Goal: Information Seeking & Learning: Learn about a topic

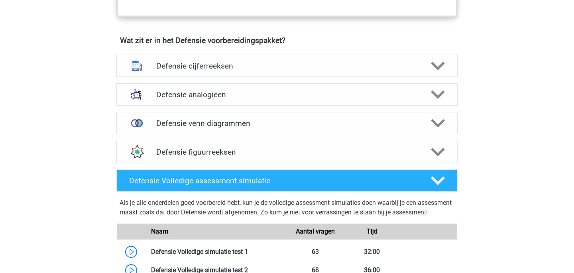
scroll to position [566, 0]
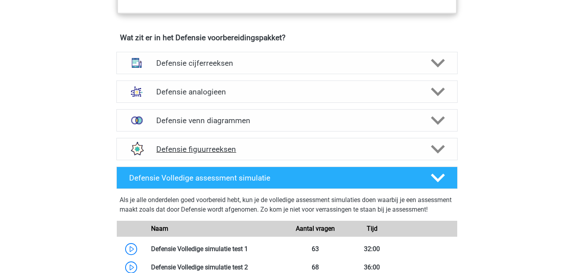
click at [440, 147] on icon at bounding box center [438, 149] width 14 height 14
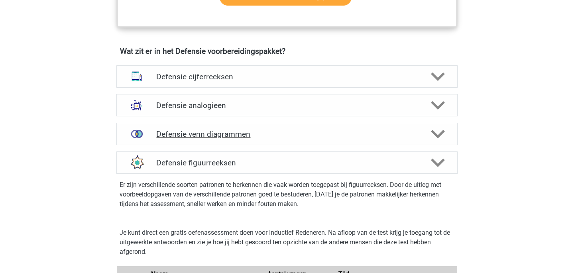
scroll to position [529, 0]
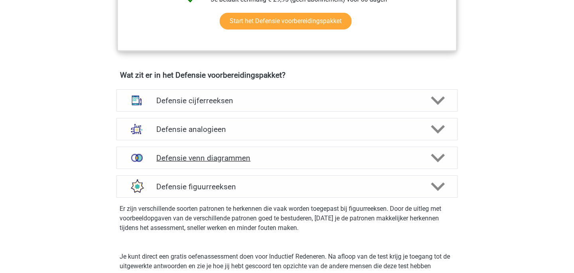
click at [329, 150] on div "Defensie venn diagrammen" at bounding box center [286, 158] width 341 height 22
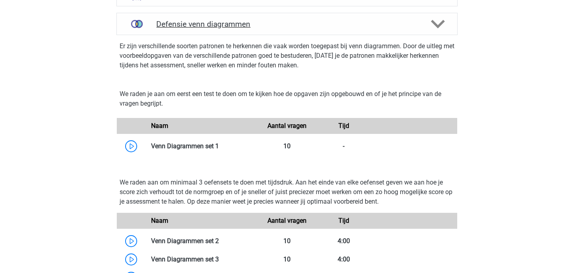
scroll to position [663, 0]
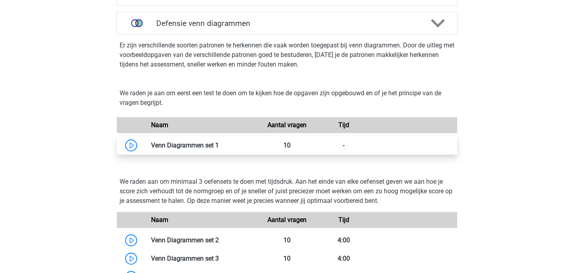
click at [219, 149] on link at bounding box center [219, 146] width 0 height 8
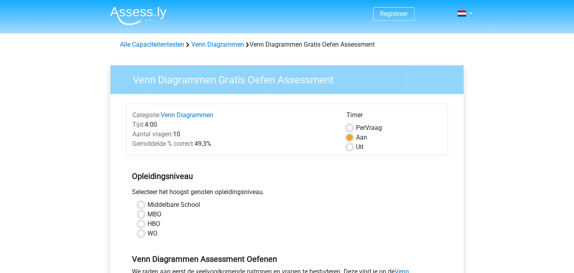
scroll to position [35, 0]
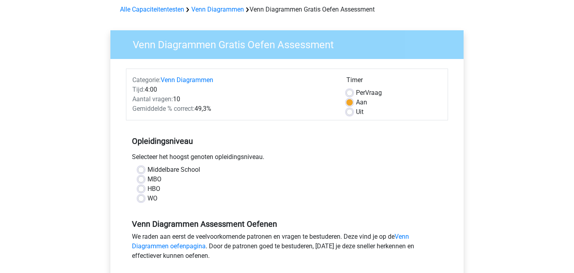
click at [148, 197] on label "WO" at bounding box center [153, 199] width 10 height 10
click at [143, 197] on input "WO" at bounding box center [141, 198] width 6 height 8
radio input "true"
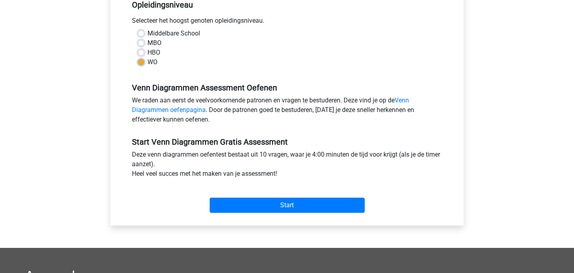
scroll to position [181, 0]
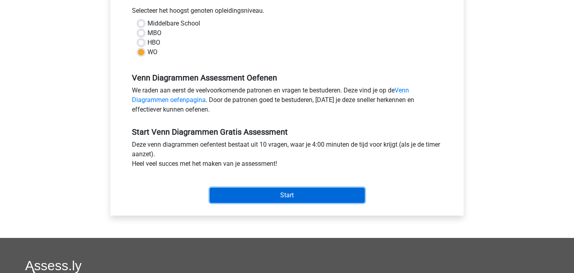
click at [250, 200] on input "Start" at bounding box center [287, 195] width 155 height 15
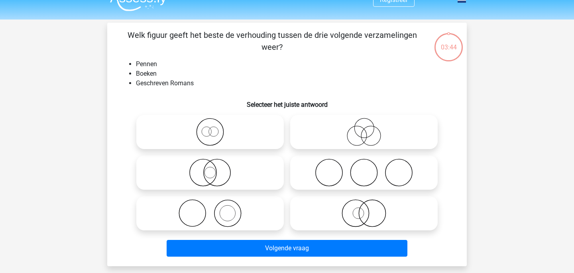
scroll to position [14, 0]
click at [253, 215] on icon at bounding box center [210, 213] width 141 height 28
click at [215, 209] on input "radio" at bounding box center [212, 206] width 5 height 5
radio input "true"
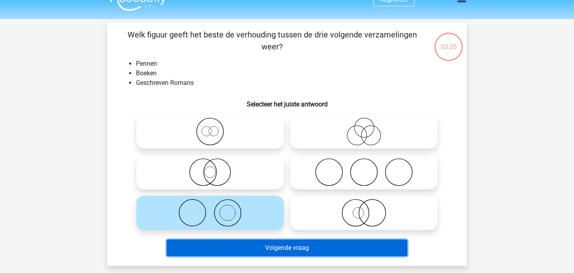
click at [289, 249] on button "Volgende vraag" at bounding box center [287, 248] width 241 height 17
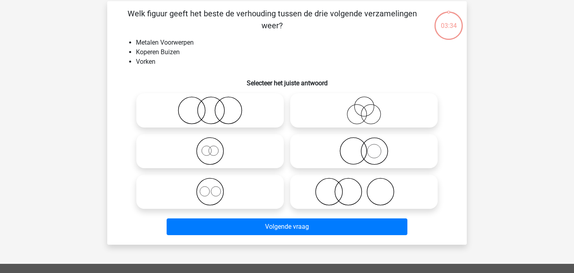
scroll to position [37, 0]
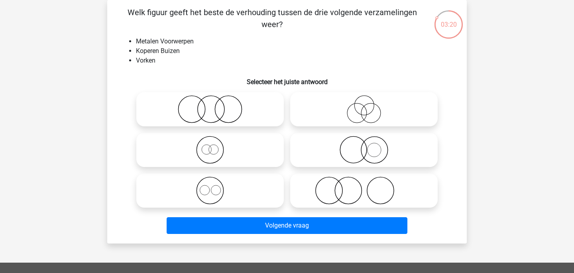
click at [275, 189] on icon at bounding box center [210, 191] width 141 height 28
click at [215, 187] on input "radio" at bounding box center [212, 183] width 5 height 5
radio input "true"
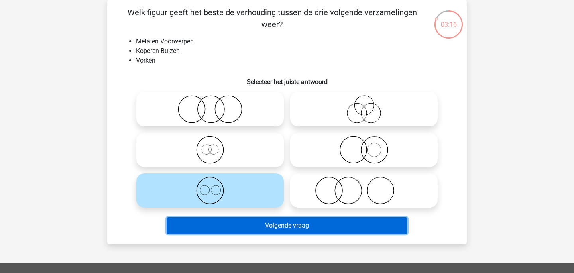
click at [359, 229] on button "Volgende vraag" at bounding box center [287, 225] width 241 height 17
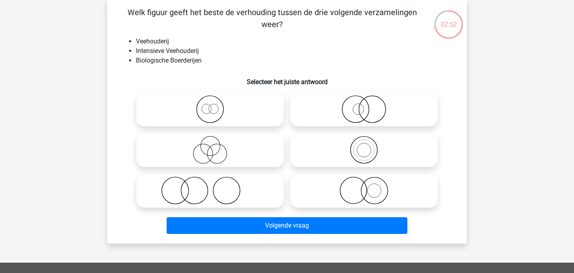
click at [389, 96] on icon at bounding box center [363, 109] width 141 height 28
click at [369, 100] on input "radio" at bounding box center [366, 102] width 5 height 5
radio input "true"
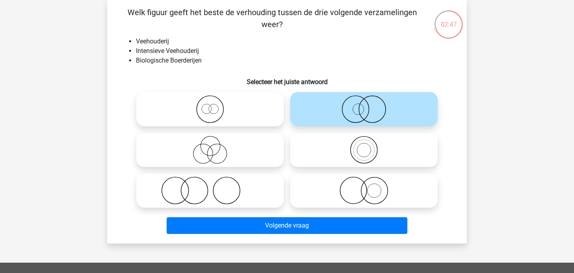
click at [280, 122] on icon at bounding box center [210, 109] width 141 height 28
click at [215, 105] on input "radio" at bounding box center [212, 102] width 5 height 5
radio input "true"
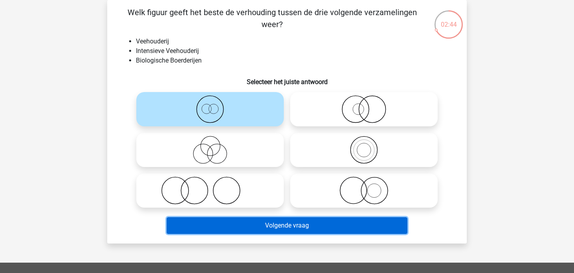
click at [309, 223] on button "Volgende vraag" at bounding box center [287, 225] width 241 height 17
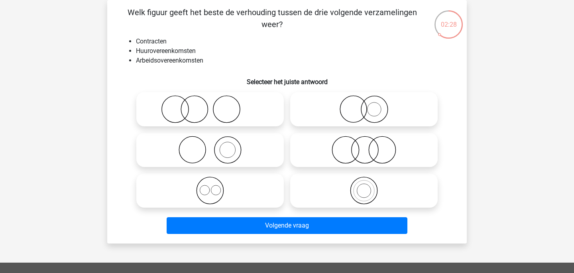
click at [226, 194] on icon at bounding box center [210, 191] width 141 height 28
click at [215, 187] on input "radio" at bounding box center [212, 183] width 5 height 5
radio input "true"
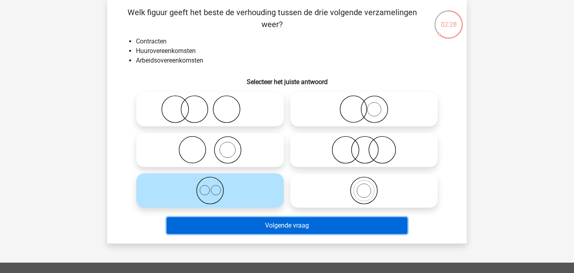
click at [252, 218] on button "Volgende vraag" at bounding box center [287, 225] width 241 height 17
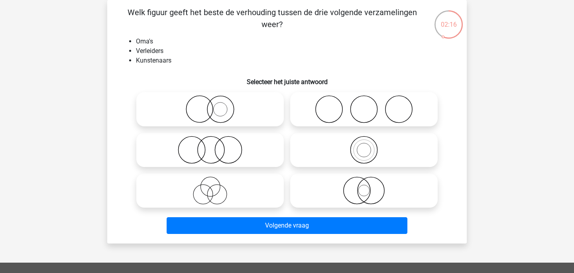
click at [189, 189] on icon at bounding box center [210, 191] width 141 height 28
click at [210, 187] on input "radio" at bounding box center [212, 183] width 5 height 5
radio input "true"
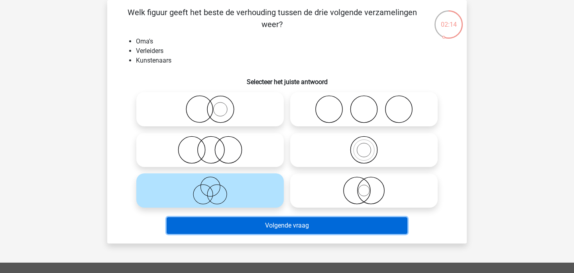
click at [283, 224] on button "Volgende vraag" at bounding box center [287, 225] width 241 height 17
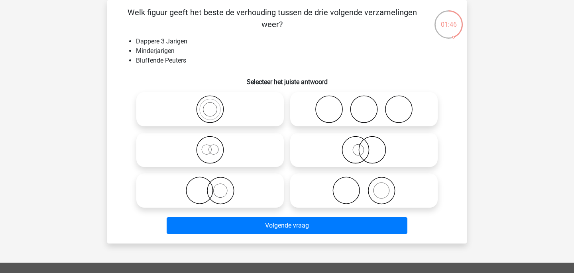
click at [241, 153] on icon at bounding box center [210, 150] width 141 height 28
click at [215, 146] on input "radio" at bounding box center [212, 143] width 5 height 5
radio input "true"
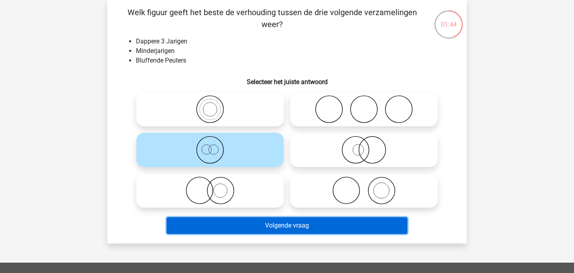
click at [317, 231] on button "Volgende vraag" at bounding box center [287, 225] width 241 height 17
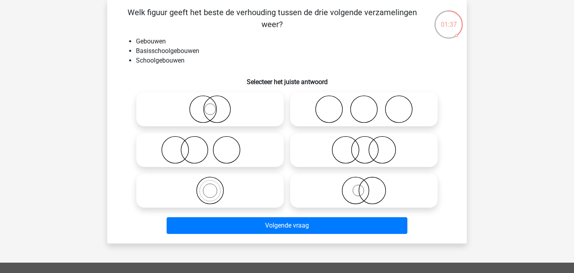
click at [201, 187] on icon at bounding box center [210, 191] width 141 height 28
click at [210, 187] on input "radio" at bounding box center [212, 183] width 5 height 5
radio input "true"
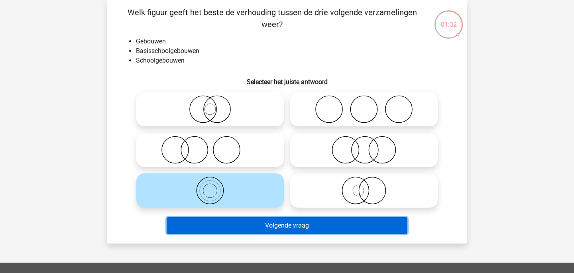
click at [264, 227] on button "Volgende vraag" at bounding box center [287, 225] width 241 height 17
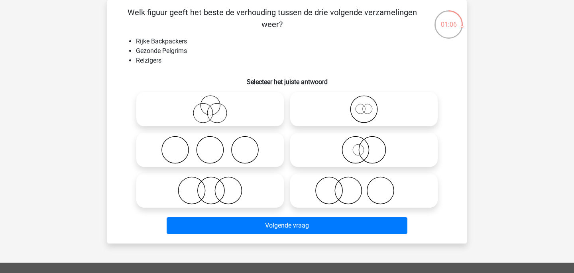
click at [425, 116] on icon at bounding box center [363, 109] width 141 height 28
click at [369, 105] on input "radio" at bounding box center [366, 102] width 5 height 5
radio input "true"
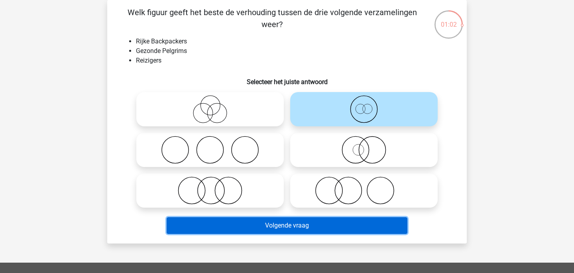
click at [381, 228] on button "Volgende vraag" at bounding box center [287, 225] width 241 height 17
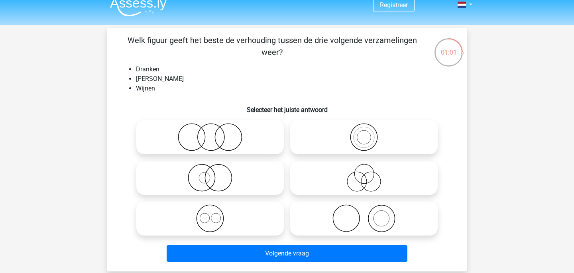
scroll to position [16, 0]
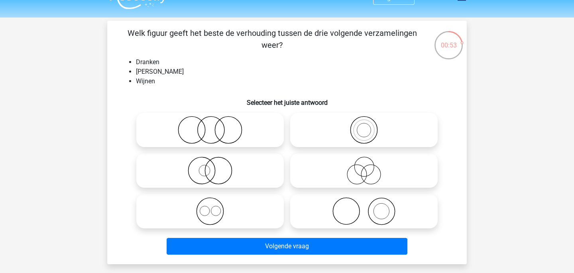
click at [260, 220] on icon at bounding box center [210, 211] width 141 height 28
click at [215, 207] on input "radio" at bounding box center [212, 204] width 5 height 5
radio input "true"
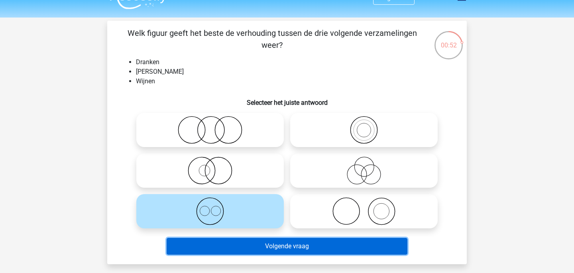
click at [290, 252] on button "Volgende vraag" at bounding box center [287, 246] width 241 height 17
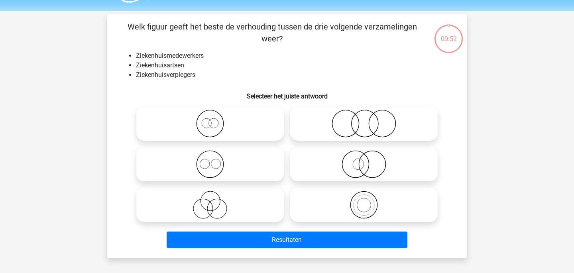
scroll to position [18, 0]
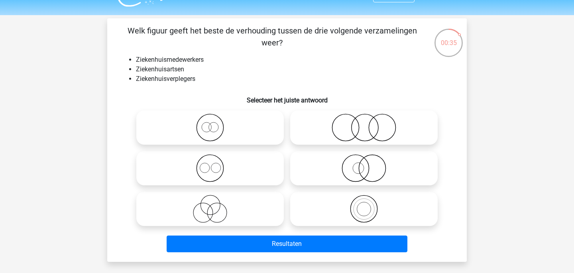
click at [227, 159] on icon at bounding box center [210, 168] width 141 height 28
click at [215, 159] on input "radio" at bounding box center [212, 161] width 5 height 5
radio input "true"
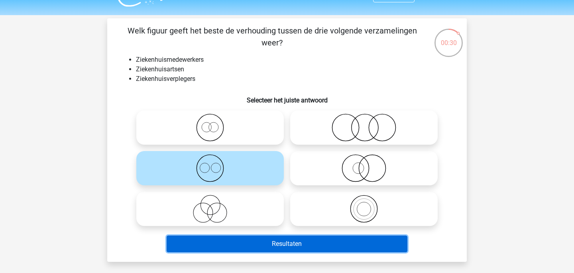
click at [267, 239] on button "Resultaten" at bounding box center [287, 244] width 241 height 17
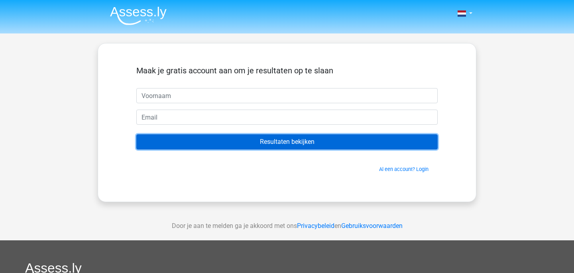
click at [320, 141] on input "Resultaten bekijken" at bounding box center [286, 141] width 301 height 15
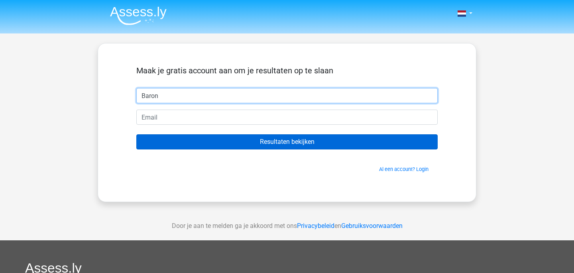
type input "Baron"
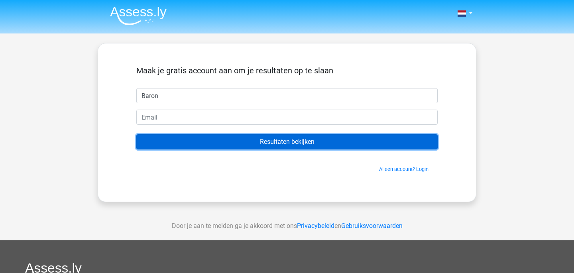
click at [321, 139] on input "Resultaten bekijken" at bounding box center [286, 141] width 301 height 15
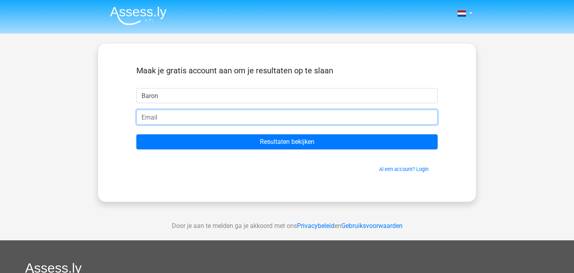
paste input "cadehak963@artvara.com"
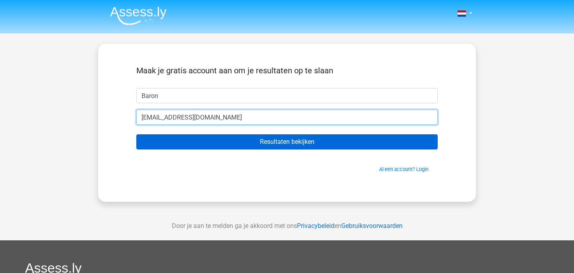
type input "cadehak963@artvara.com"
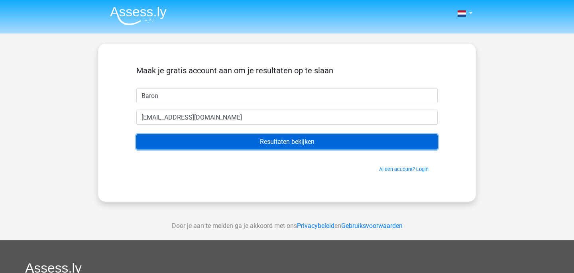
click at [203, 140] on input "Resultaten bekijken" at bounding box center [286, 141] width 301 height 15
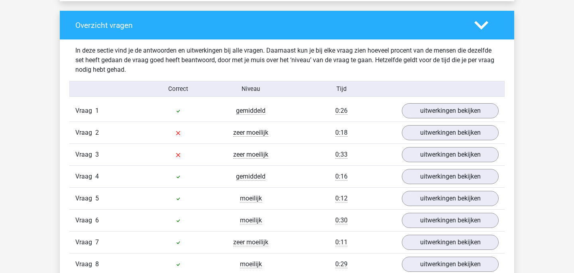
scroll to position [587, 0]
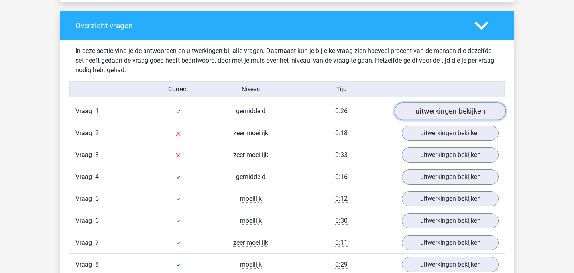
click at [426, 115] on link "uitwerkingen bekijken" at bounding box center [450, 112] width 111 height 18
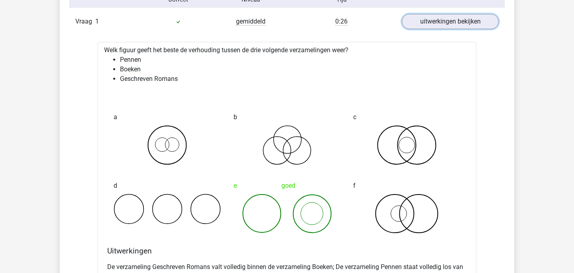
scroll to position [683, 0]
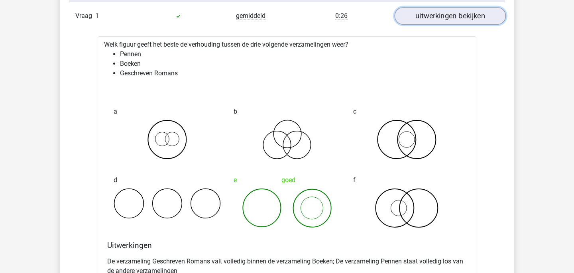
click at [472, 18] on link "uitwerkingen bekijken" at bounding box center [450, 17] width 111 height 18
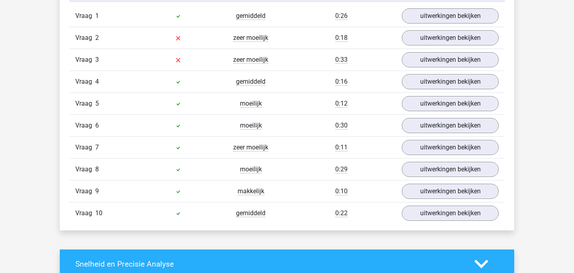
click at [460, 49] on div "Vraag 3 zeer moeilijk 0:33 uitwerkingen bekijken" at bounding box center [286, 60] width 435 height 22
click at [468, 39] on link "uitwerkingen bekijken" at bounding box center [450, 39] width 111 height 18
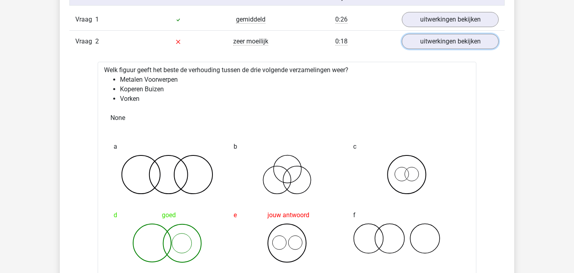
scroll to position [671, 0]
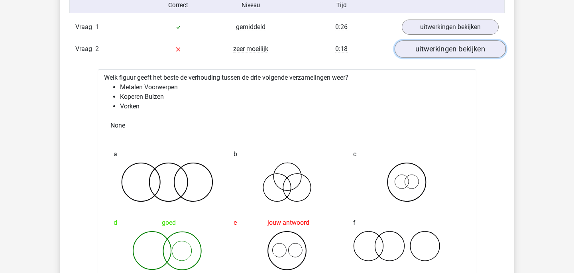
click at [477, 51] on link "uitwerkingen bekijken" at bounding box center [450, 50] width 111 height 18
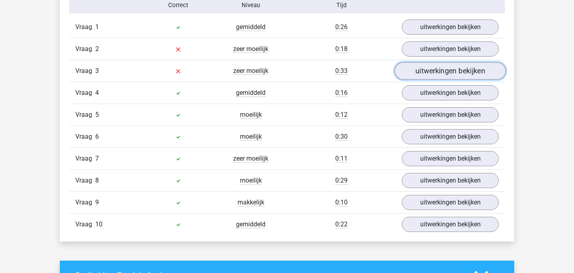
click at [480, 72] on link "uitwerkingen bekijken" at bounding box center [450, 72] width 111 height 18
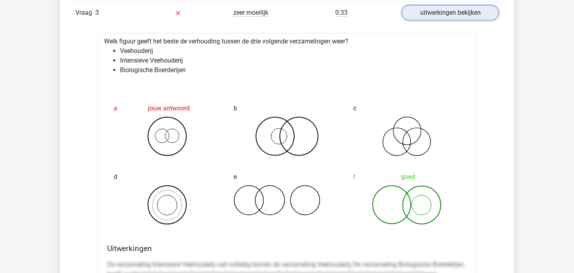
scroll to position [722, 0]
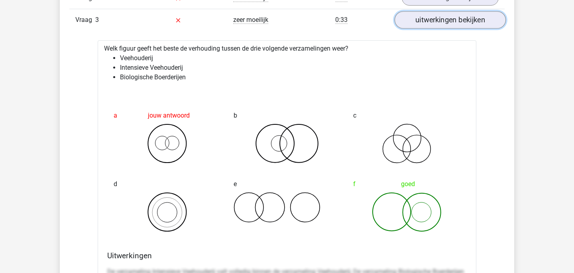
click at [489, 21] on link "uitwerkingen bekijken" at bounding box center [450, 21] width 111 height 18
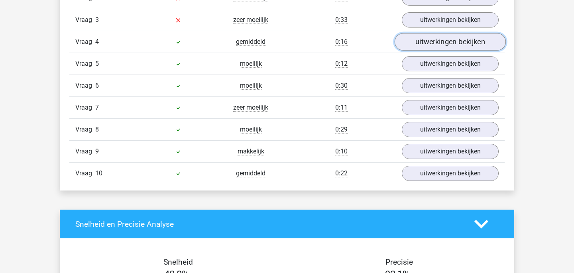
click at [472, 39] on link "uitwerkingen bekijken" at bounding box center [450, 42] width 111 height 18
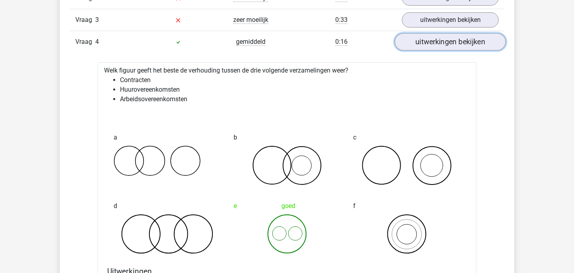
click at [472, 39] on link "uitwerkingen bekijken" at bounding box center [450, 42] width 111 height 18
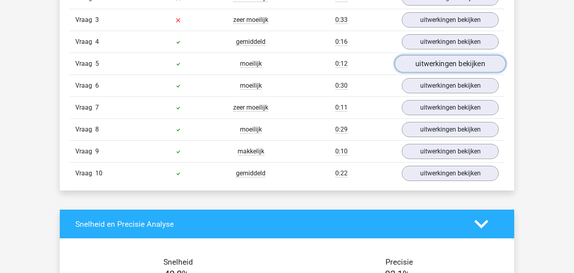
click at [468, 68] on link "uitwerkingen bekijken" at bounding box center [450, 64] width 111 height 18
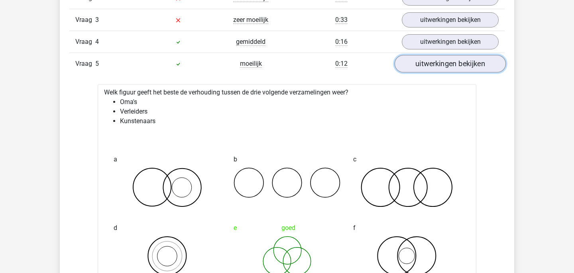
click at [468, 68] on link "uitwerkingen bekijken" at bounding box center [450, 64] width 111 height 18
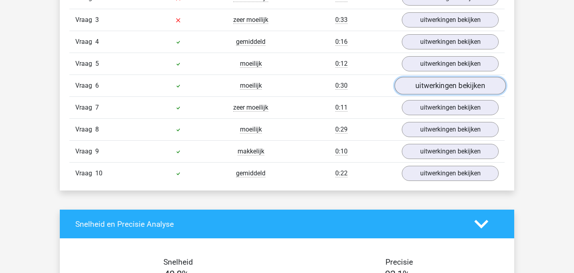
click at [460, 90] on link "uitwerkingen bekijken" at bounding box center [450, 86] width 111 height 18
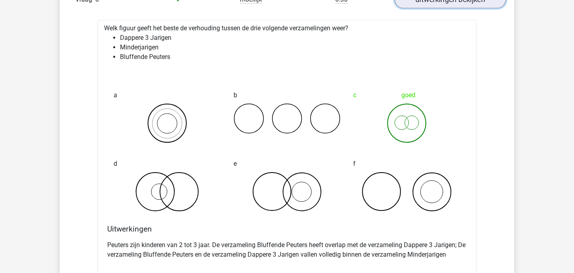
scroll to position [799, 0]
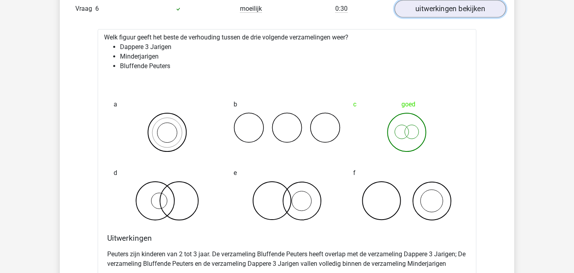
click at [459, 13] on link "uitwerkingen bekijken" at bounding box center [450, 9] width 111 height 18
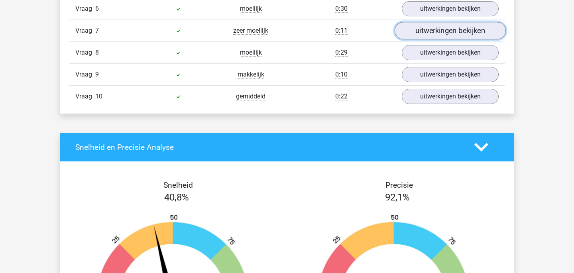
click at [458, 36] on link "uitwerkingen bekijken" at bounding box center [450, 31] width 111 height 18
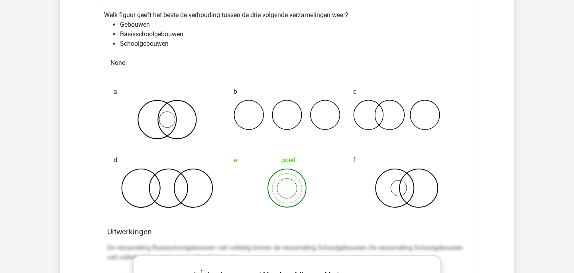
scroll to position [815, 0]
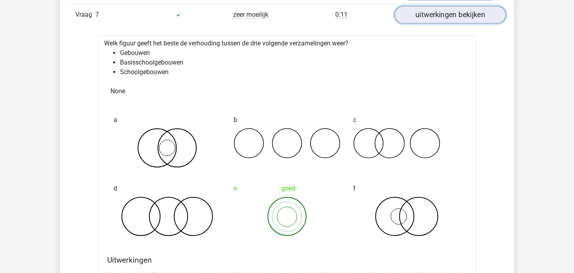
click at [465, 15] on link "uitwerkingen bekijken" at bounding box center [450, 15] width 111 height 18
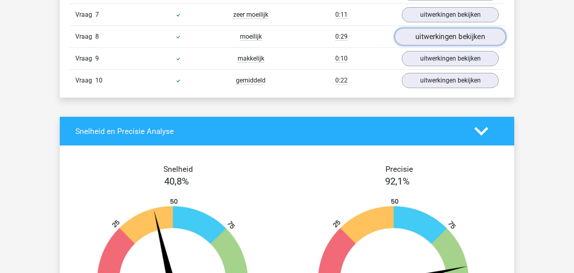
click at [459, 35] on link "uitwerkingen bekijken" at bounding box center [450, 37] width 111 height 18
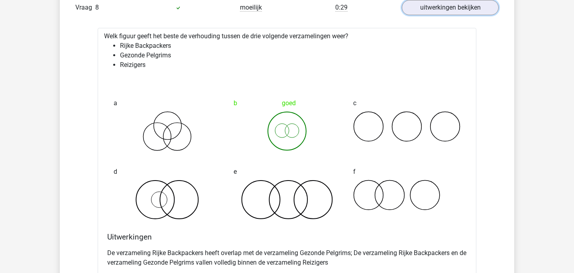
scroll to position [846, 0]
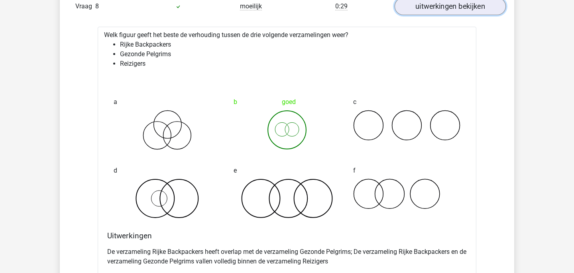
click at [477, 12] on link "uitwerkingen bekijken" at bounding box center [450, 7] width 111 height 18
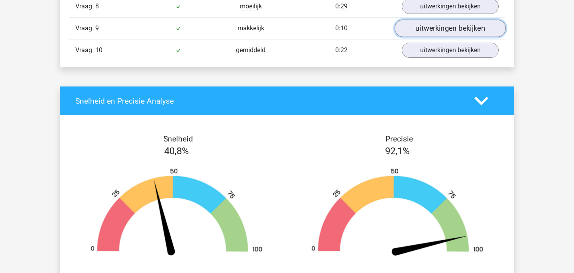
click at [473, 30] on link "uitwerkingen bekijken" at bounding box center [450, 29] width 111 height 18
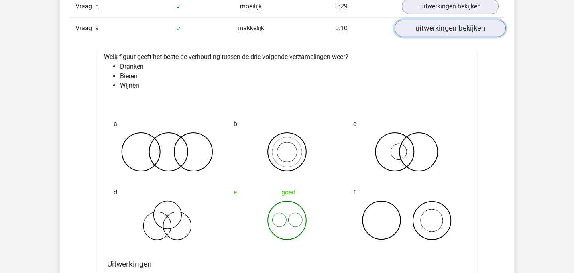
click at [473, 30] on link "uitwerkingen bekijken" at bounding box center [450, 29] width 111 height 18
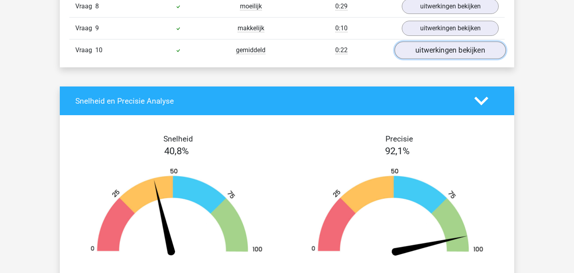
click at [471, 54] on link "uitwerkingen bekijken" at bounding box center [450, 51] width 111 height 18
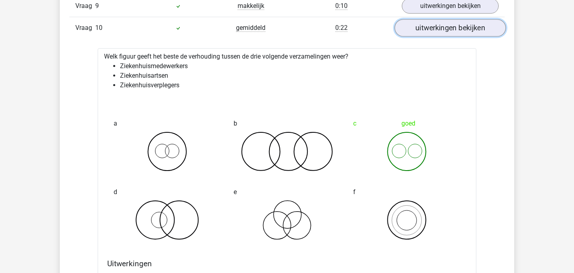
scroll to position [843, 0]
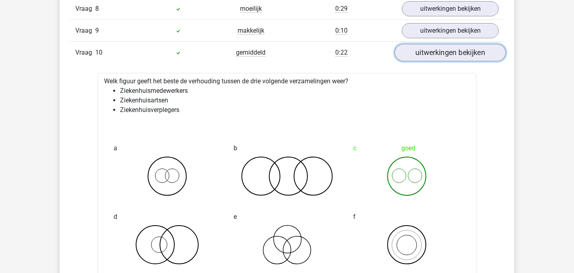
click at [482, 51] on link "uitwerkingen bekijken" at bounding box center [450, 53] width 111 height 18
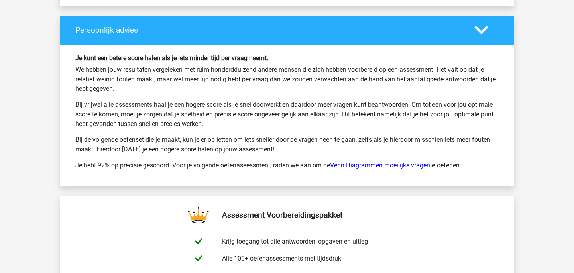
scroll to position [1185, 0]
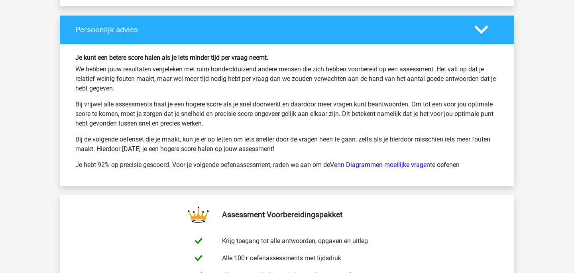
click at [492, 20] on div "Persoonlijk advies" at bounding box center [287, 30] width 454 height 29
